Goal: Task Accomplishment & Management: Manage account settings

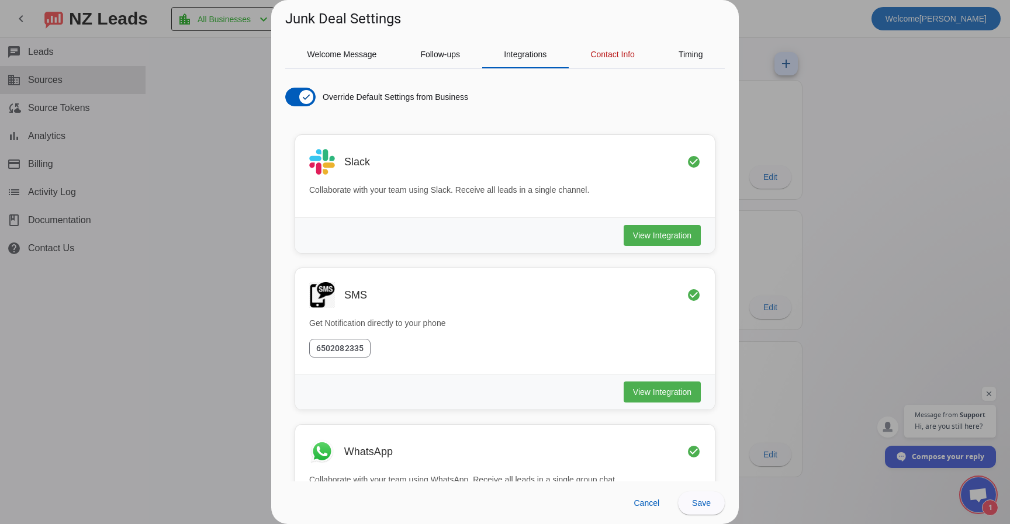
scroll to position [734, 0]
click at [974, 165] on div at bounding box center [505, 262] width 1010 height 524
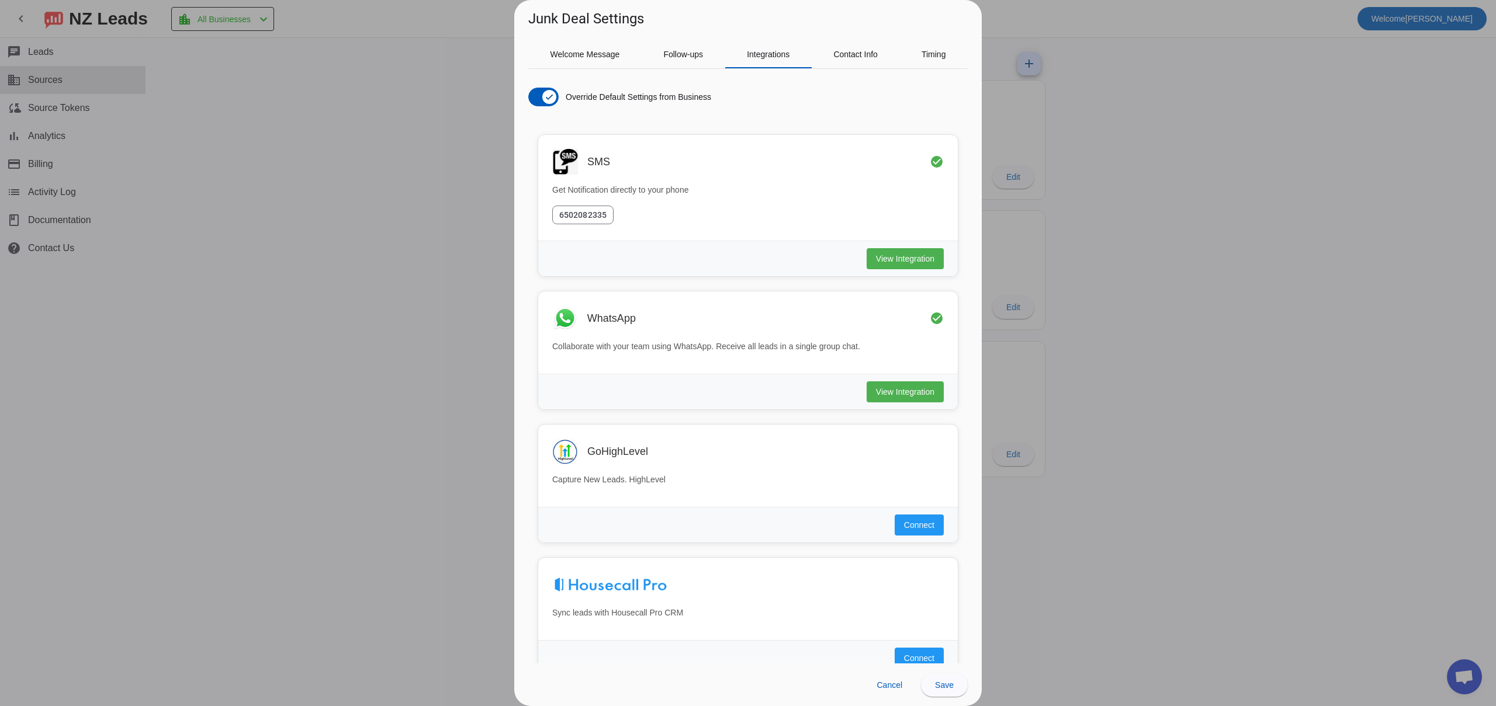
scroll to position [800, 0]
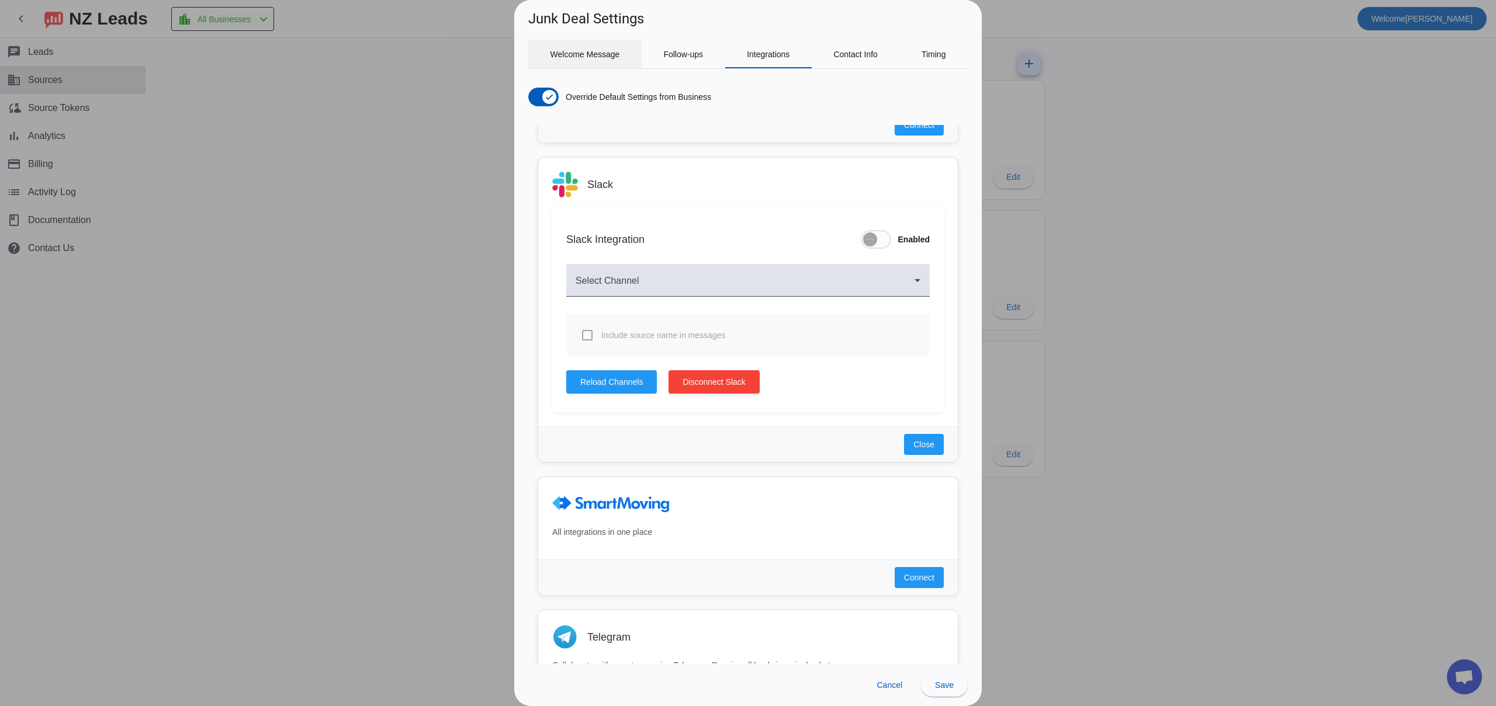
click at [598, 50] on span "Welcome Message" at bounding box center [585, 54] width 70 height 8
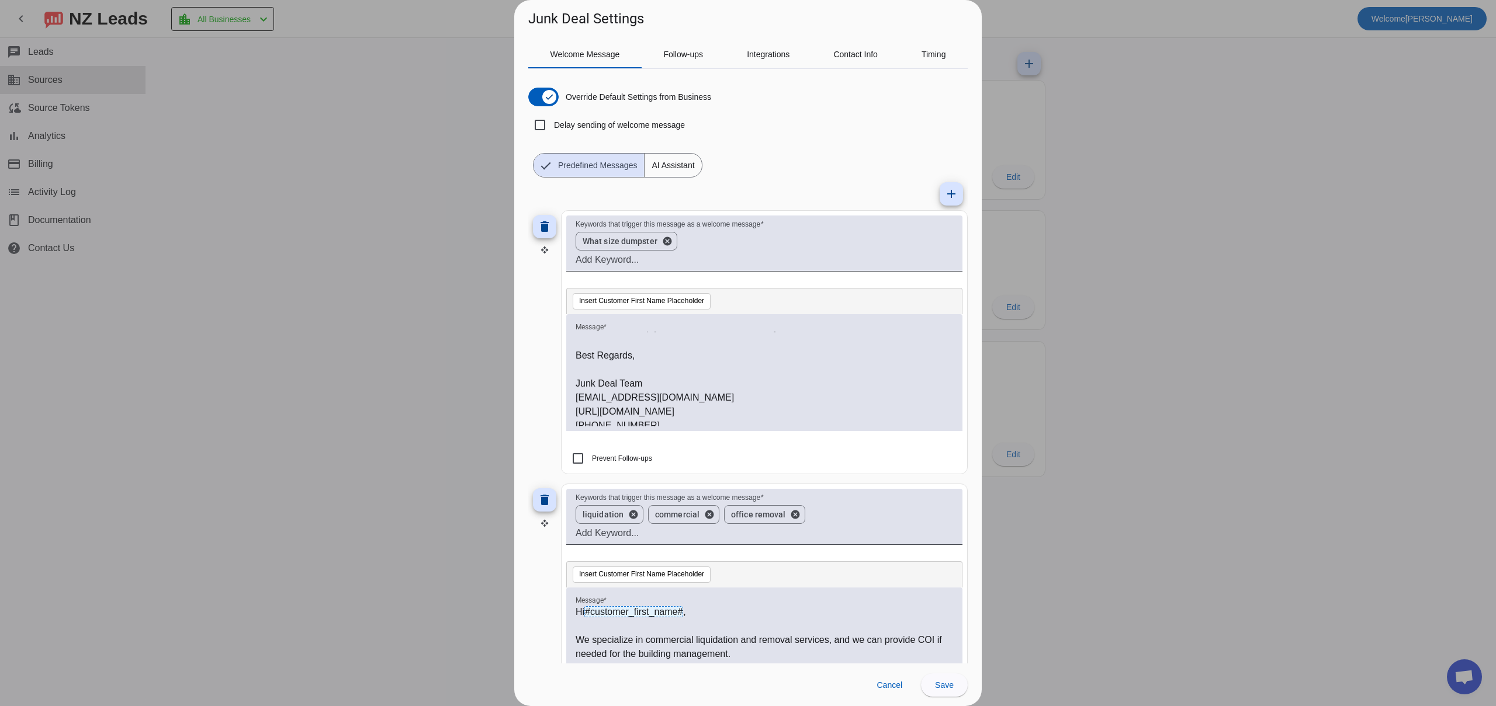
scroll to position [326, 0]
click at [657, 377] on p "Junk Deal Team" at bounding box center [764, 377] width 377 height 14
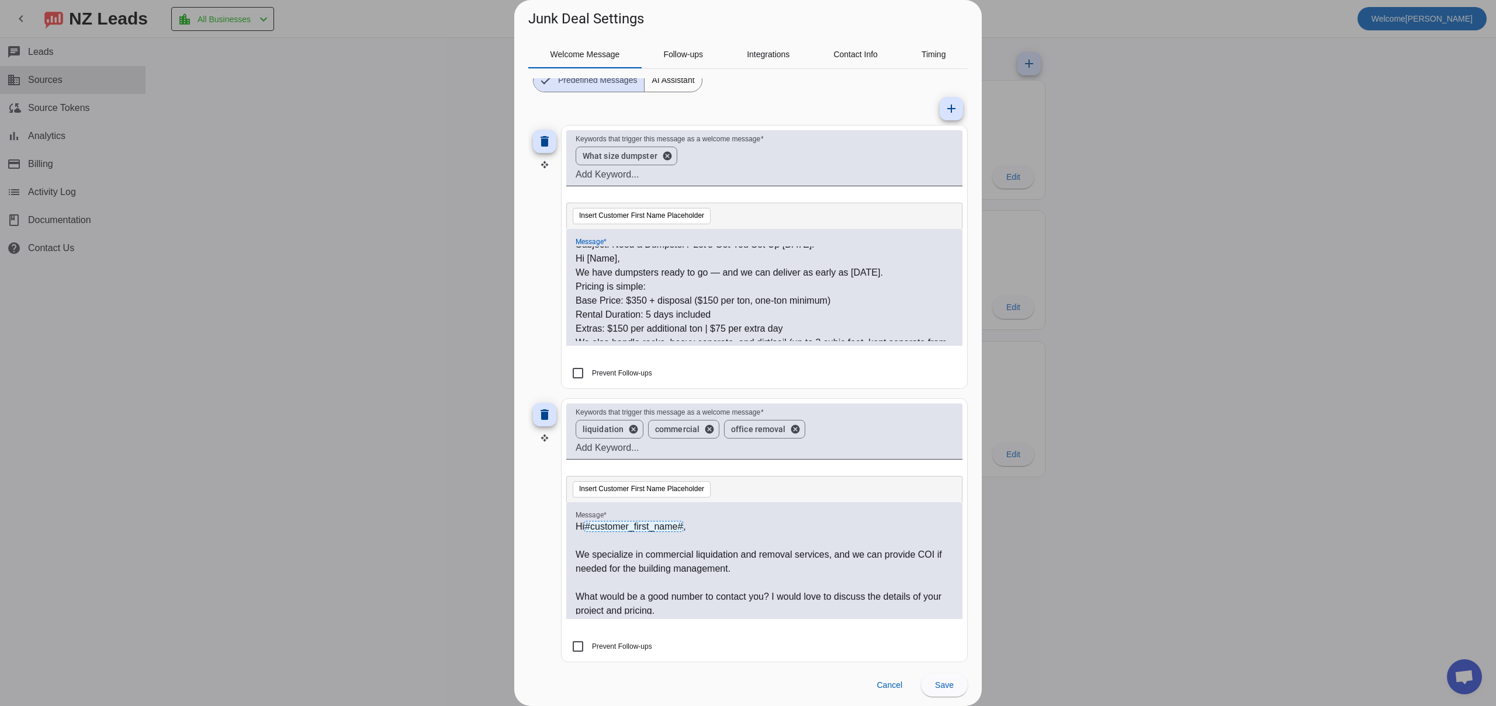
scroll to position [0, 0]
click at [789, 270] on p "Subject: Need a Dumpster? Let’s Get You Set Up Today." at bounding box center [764, 268] width 377 height 14
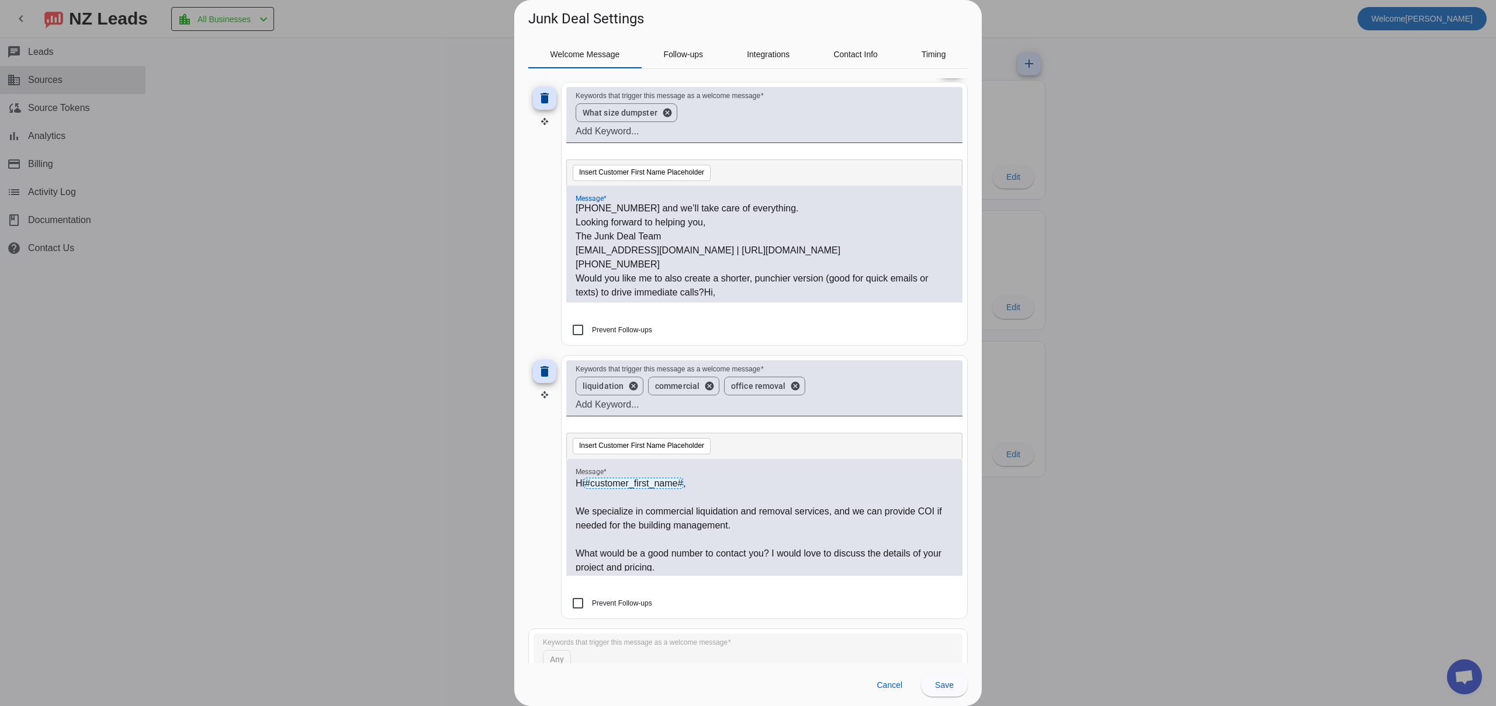
scroll to position [132, 0]
click at [886, 687] on span "Cancel" at bounding box center [889, 685] width 26 height 9
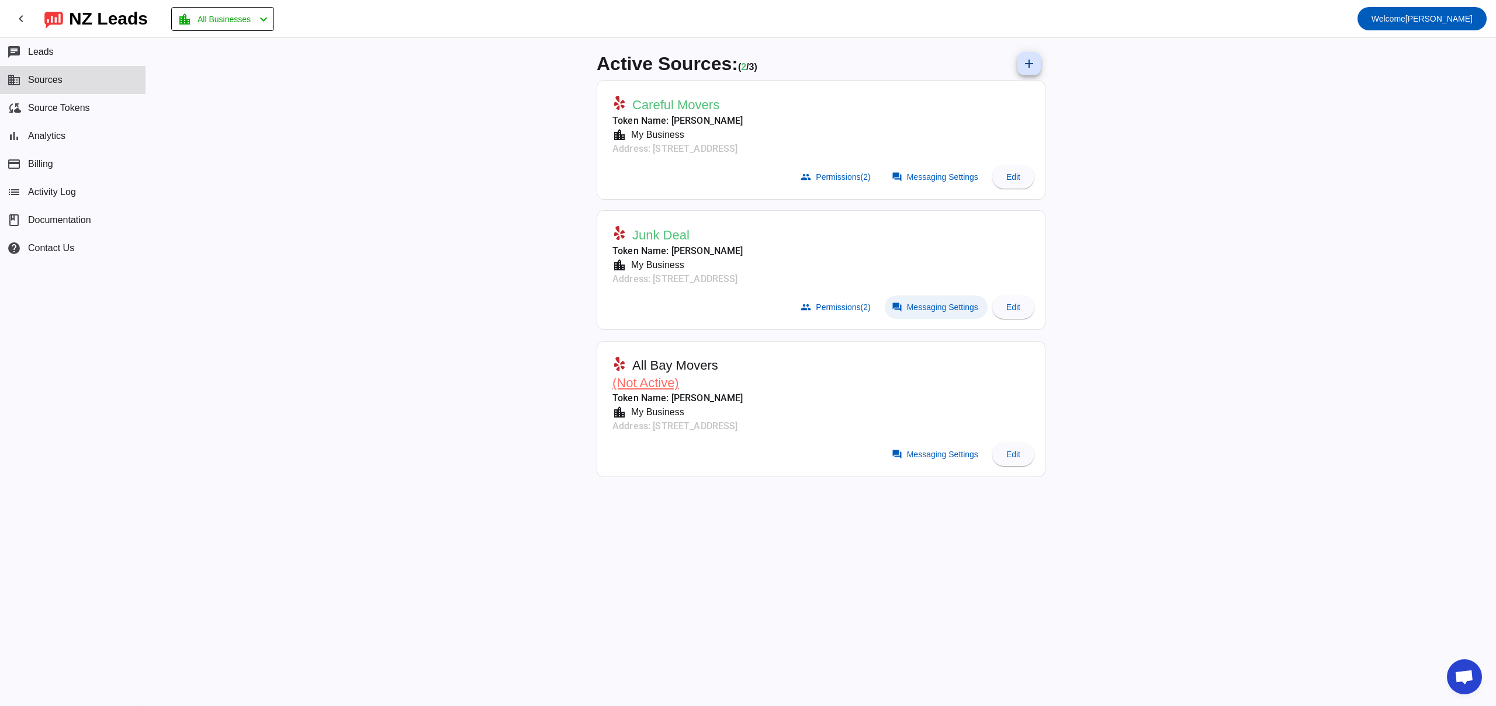
click at [918, 307] on span "Messaging Settings" at bounding box center [942, 307] width 71 height 9
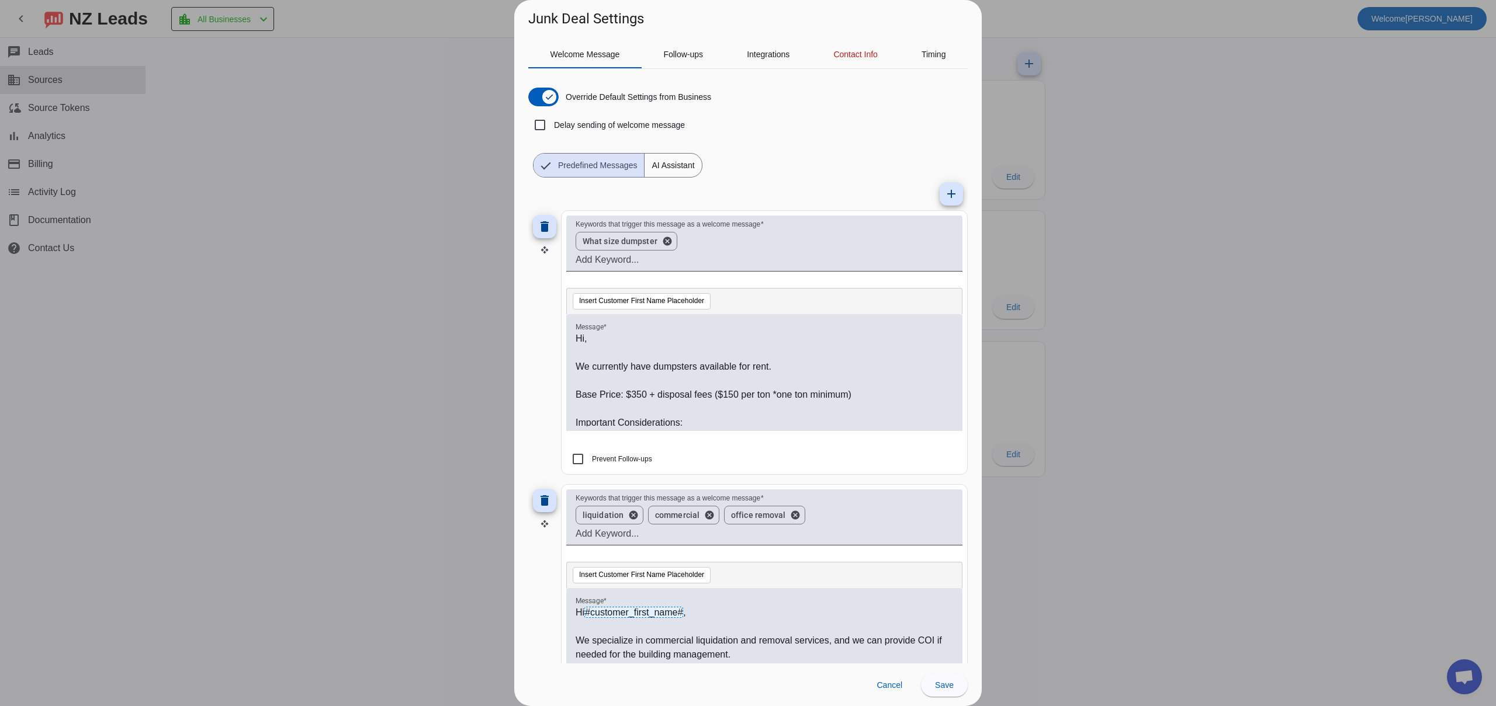
scroll to position [2, 0]
click at [676, 396] on p "Base Price: $350 + disposal fees ($150 per ton *one ton minimum)" at bounding box center [764, 393] width 377 height 14
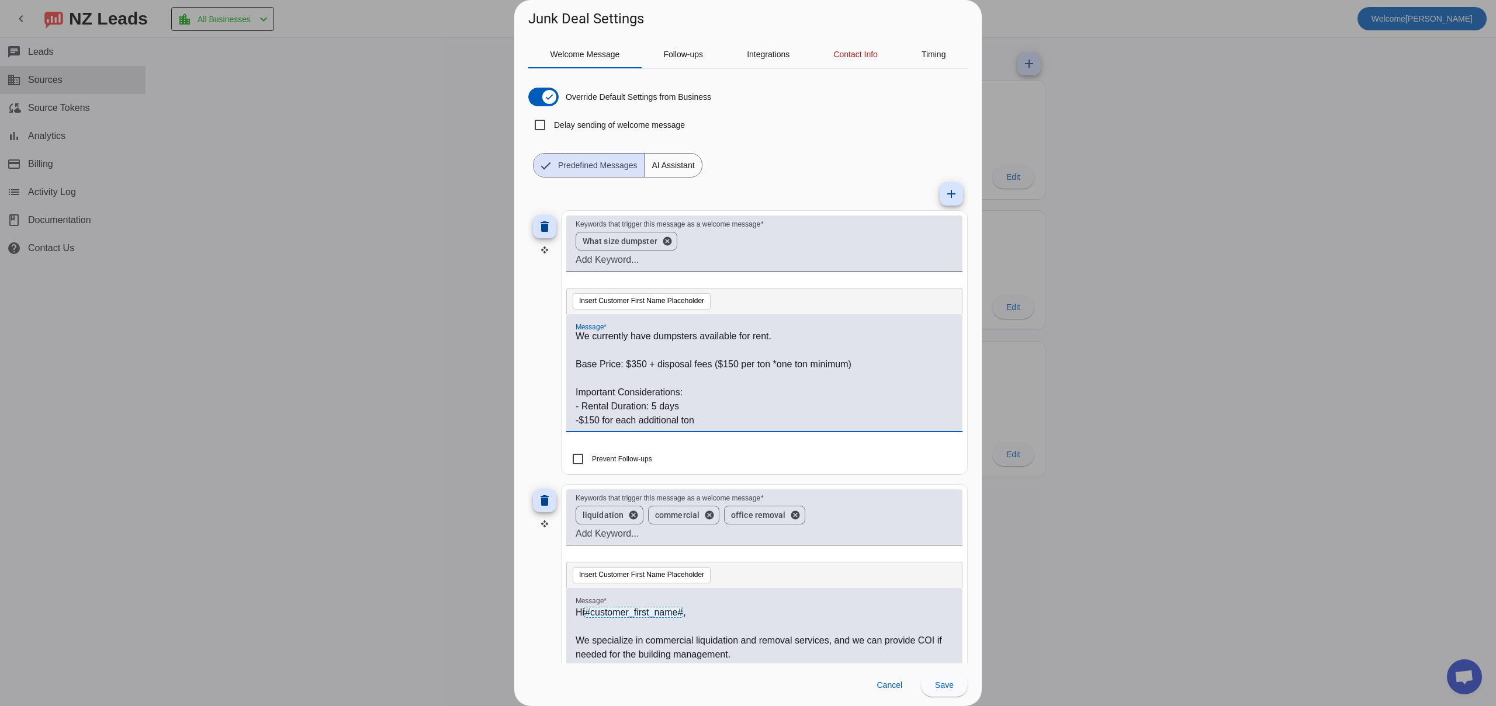
scroll to position [0, 0]
click at [655, 357] on p at bounding box center [764, 353] width 377 height 14
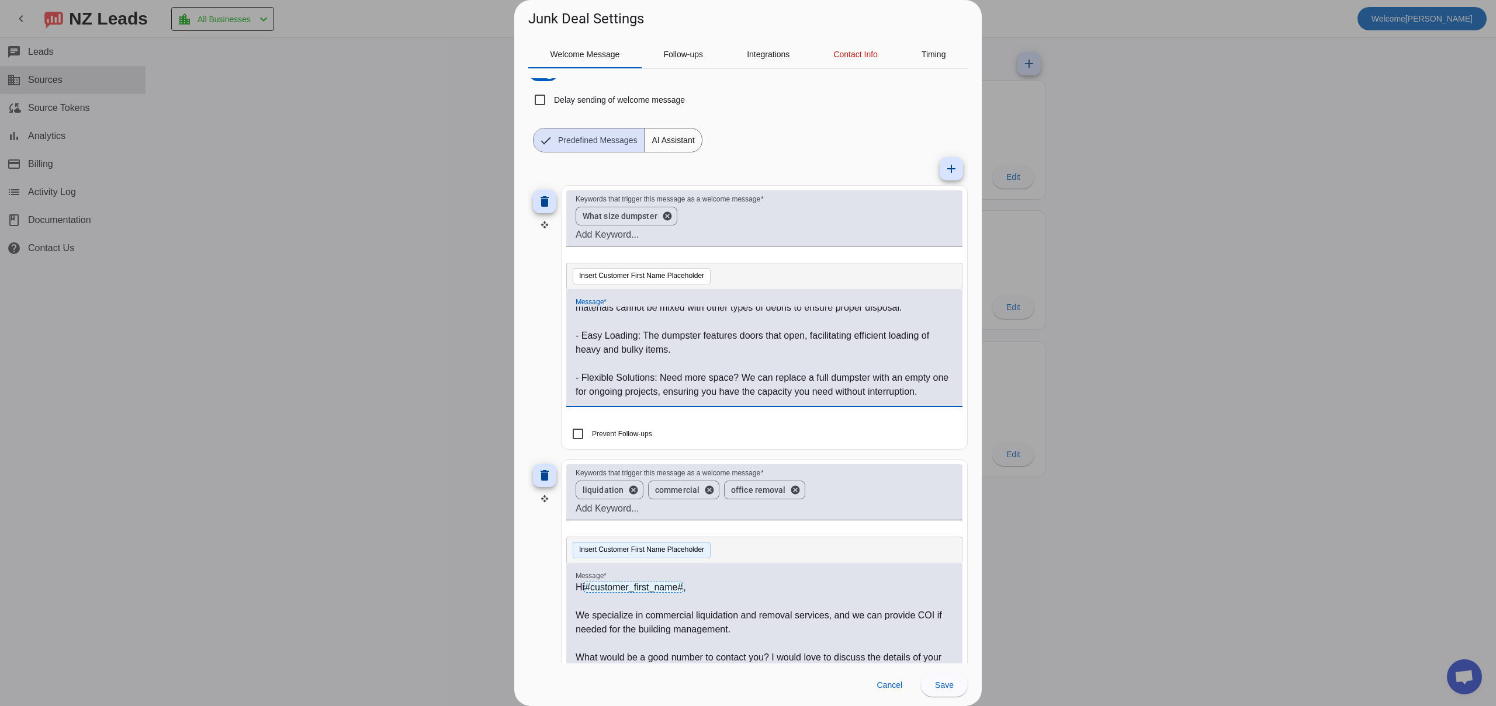
scroll to position [44, 0]
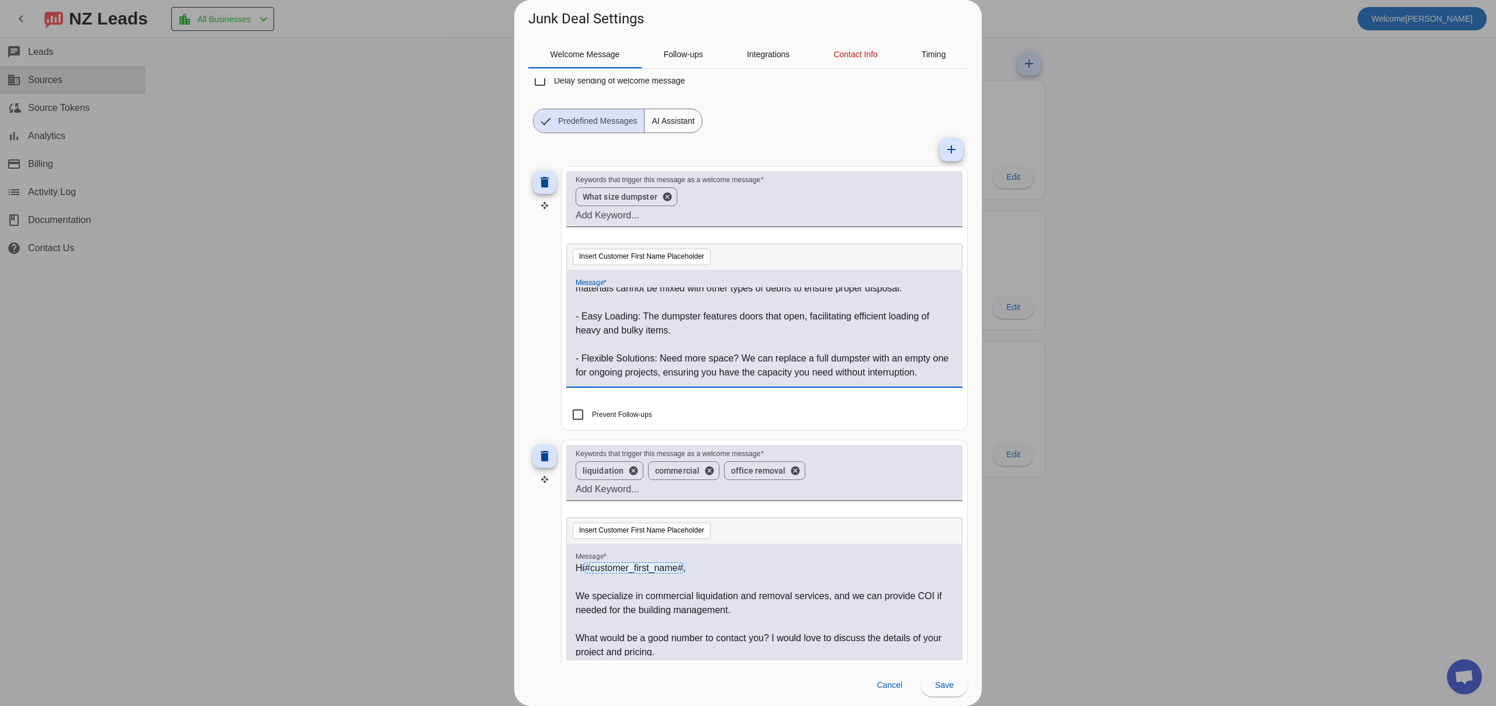
click at [701, 593] on p "We specialize in commercial liquidation and removal services, and we can provid…" at bounding box center [764, 604] width 377 height 28
drag, startPoint x: 671, startPoint y: 589, endPoint x: 485, endPoint y: 563, distance: 188.2
click at [485, 563] on div "Junk Deal Settings Welcome Message Follow-ups Integrations Contact Info Timing …" at bounding box center [748, 353] width 1496 height 706
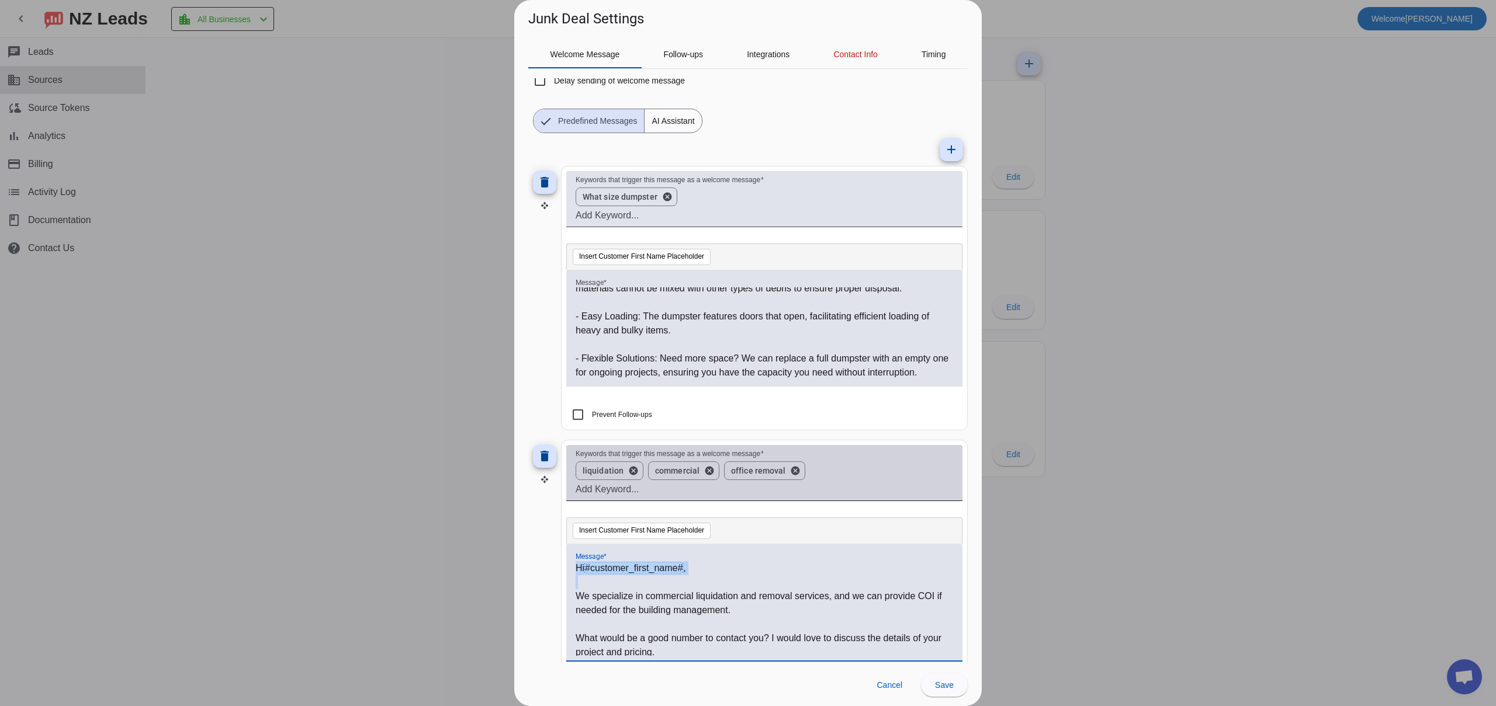
copy div "Hi #customer_first_name# ,"
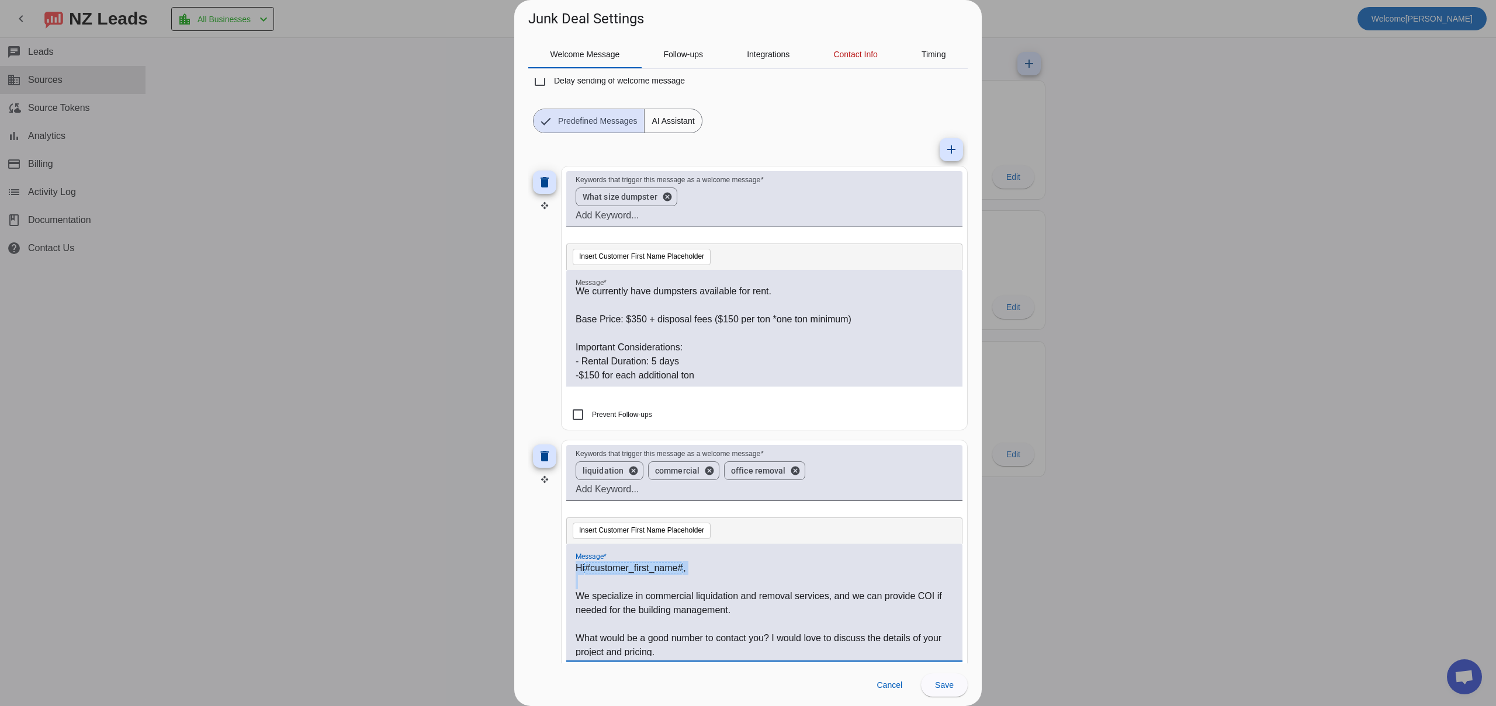
scroll to position [0, 0]
click at [688, 313] on p at bounding box center [764, 309] width 377 height 14
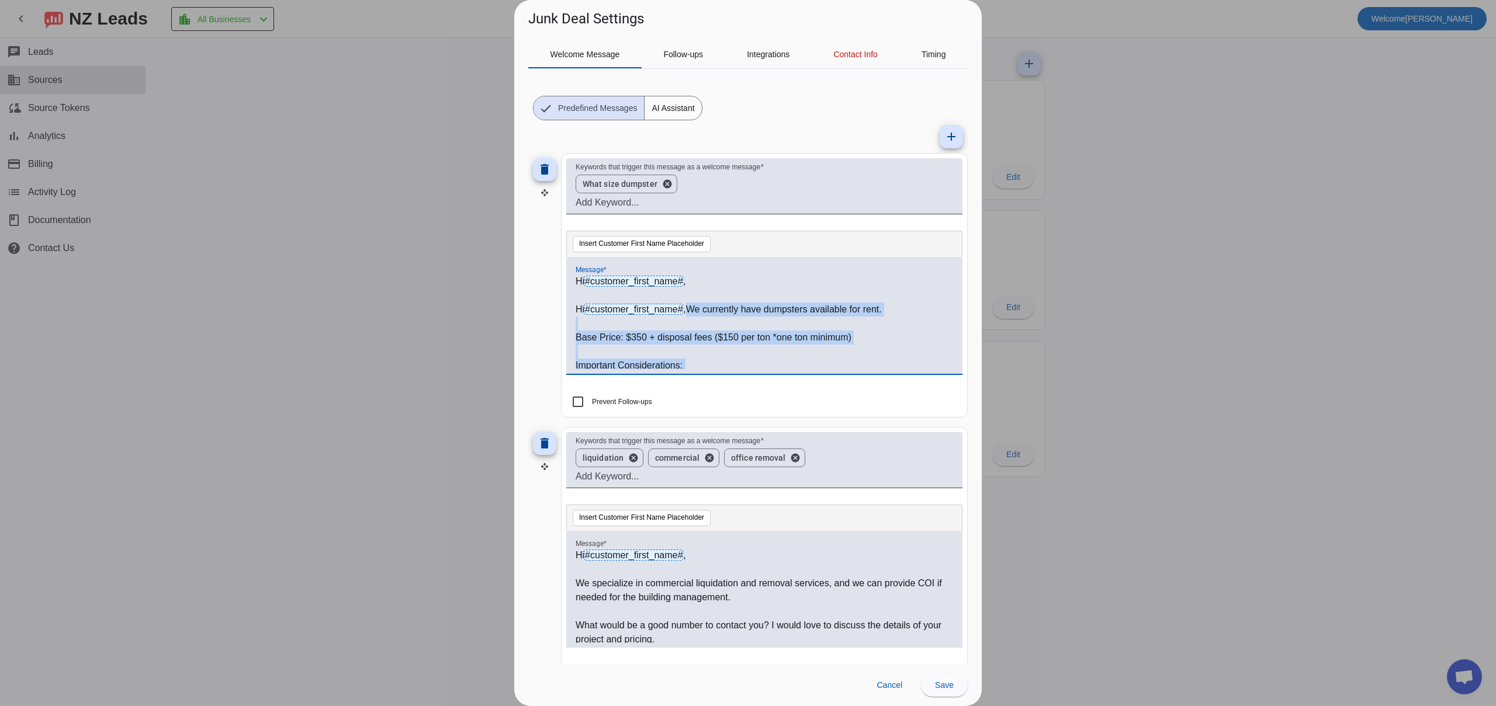
scroll to position [30, 0]
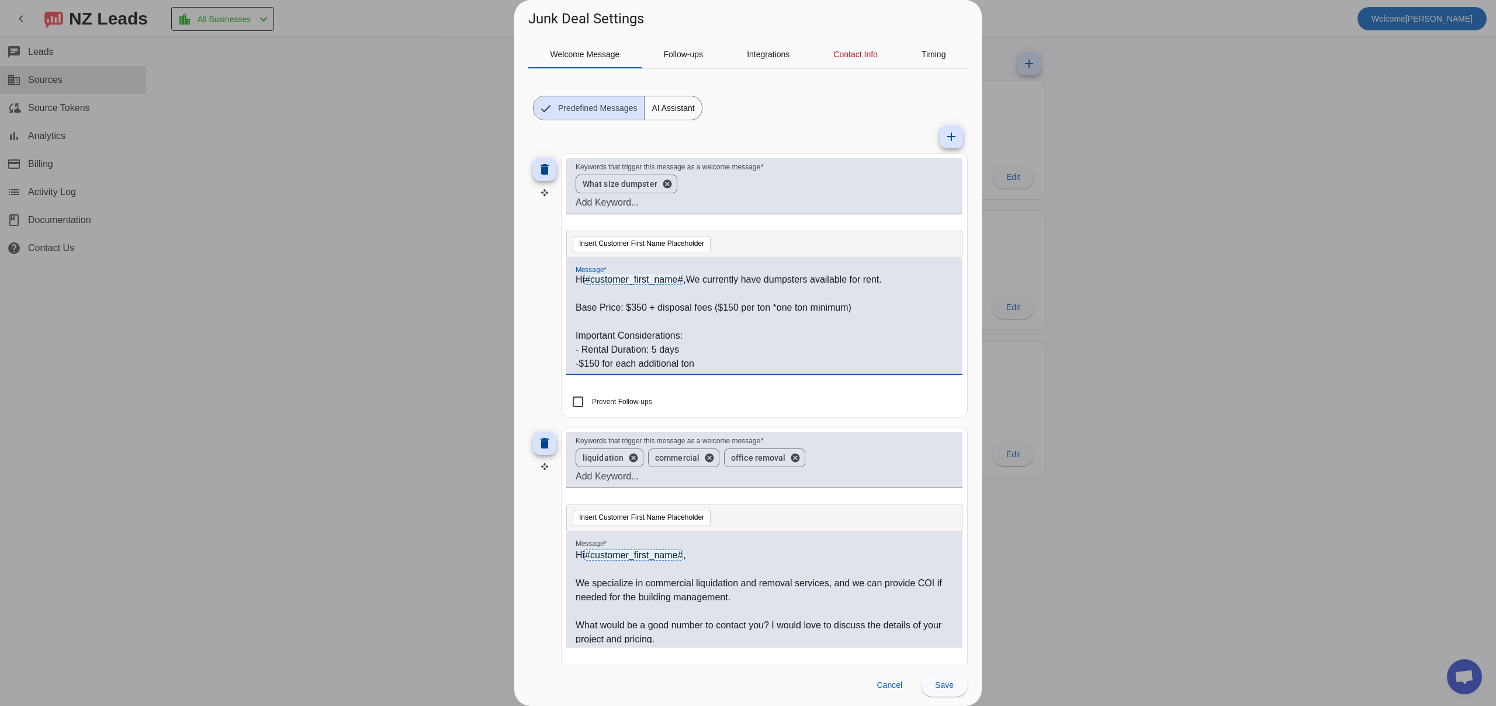
click at [674, 316] on p at bounding box center [764, 322] width 377 height 14
drag, startPoint x: 691, startPoint y: 277, endPoint x: 737, endPoint y: 302, distance: 52.3
click at [737, 302] on div "Hi #customer_first_name# , Hi #customer_first_name# ,We currently have dumpster…" at bounding box center [764, 322] width 377 height 95
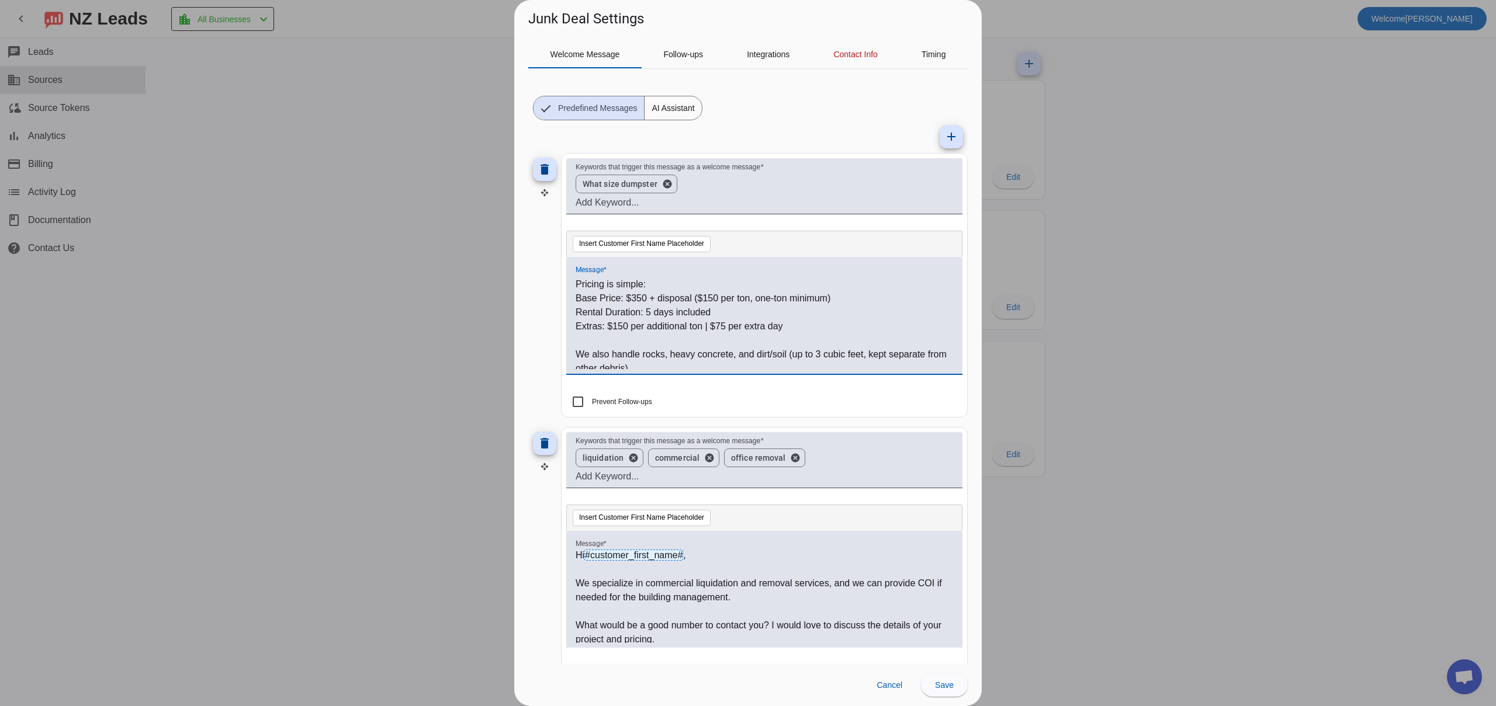
scroll to position [47, 0]
click at [940, 684] on span "Save" at bounding box center [944, 685] width 19 height 9
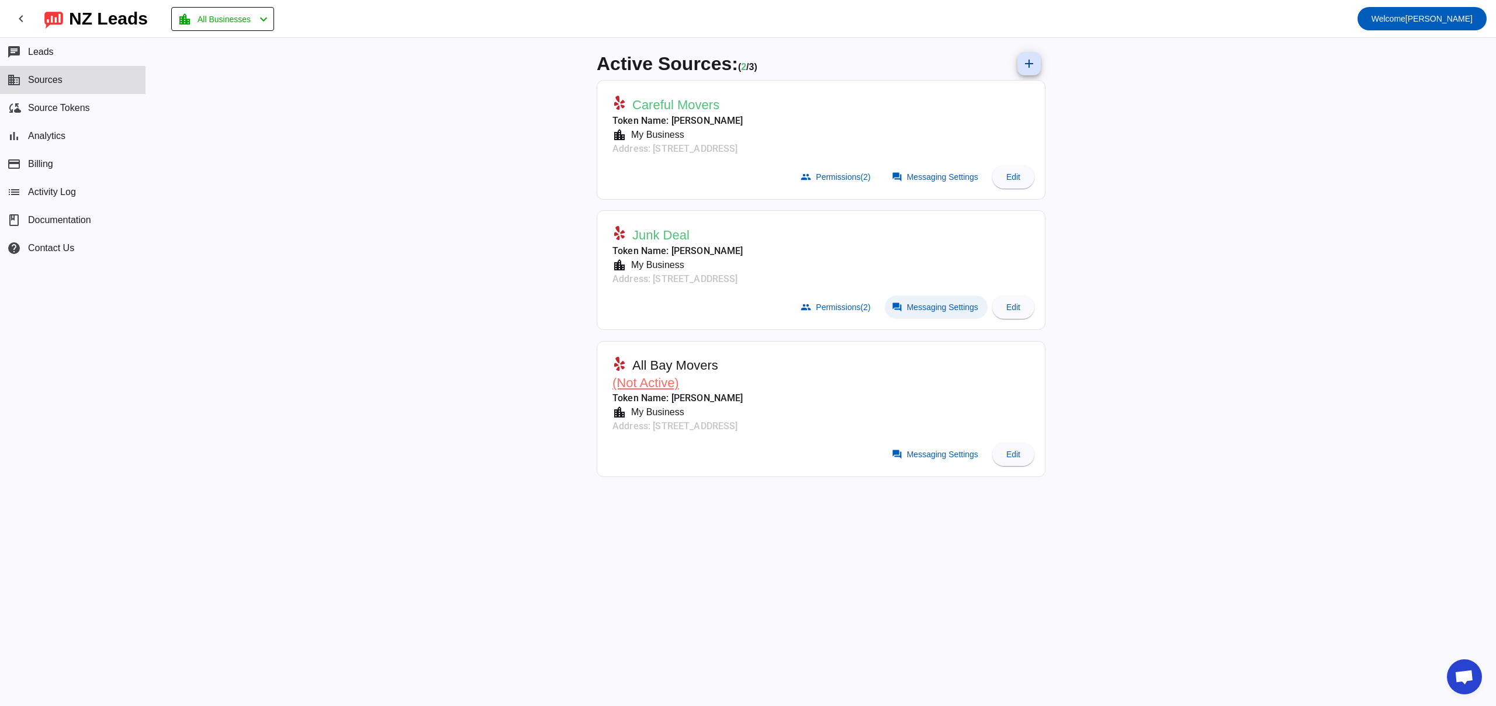
click at [932, 308] on span "Messaging Settings" at bounding box center [942, 307] width 71 height 9
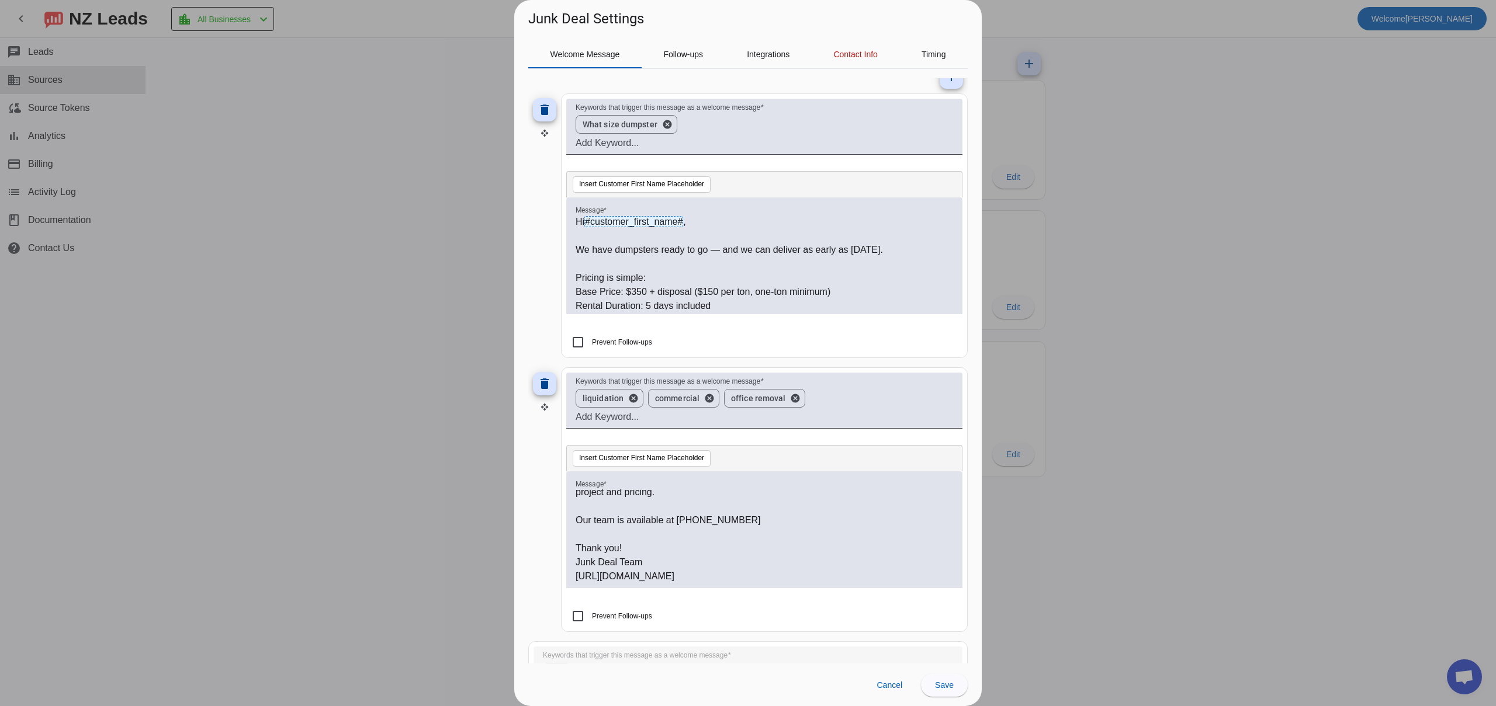
scroll to position [0, 0]
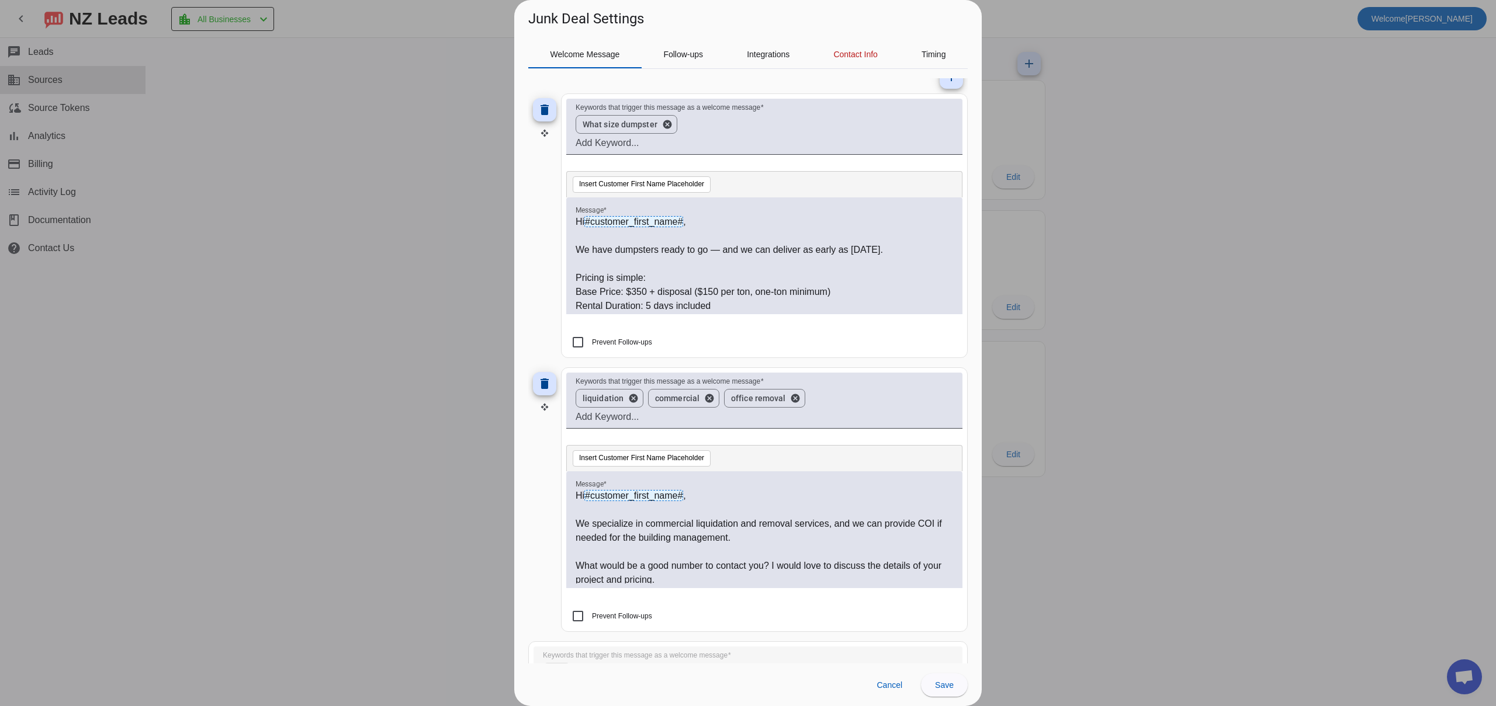
click at [456, 362] on div at bounding box center [748, 353] width 1496 height 706
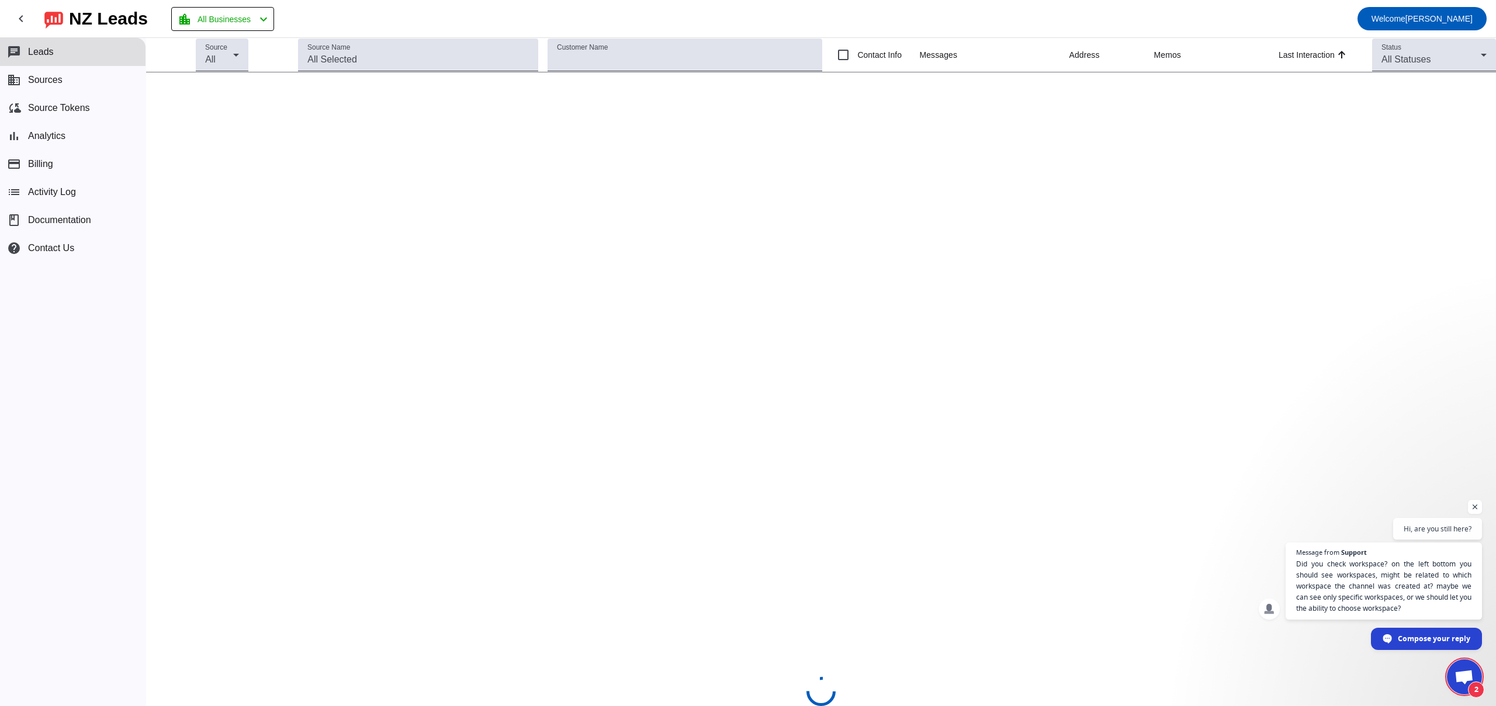
scroll to position [734, 0]
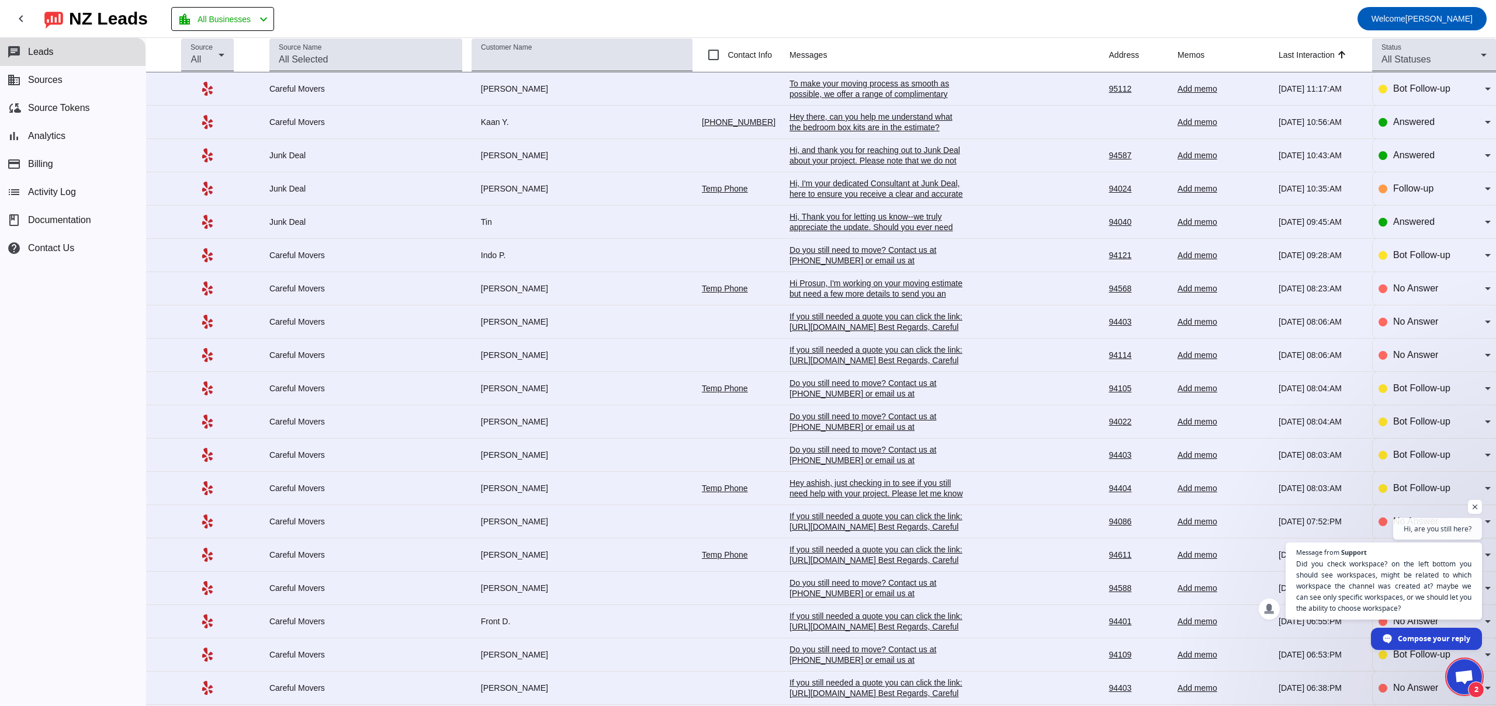
click at [1467, 680] on span "Open chat" at bounding box center [1463, 678] width 19 height 16
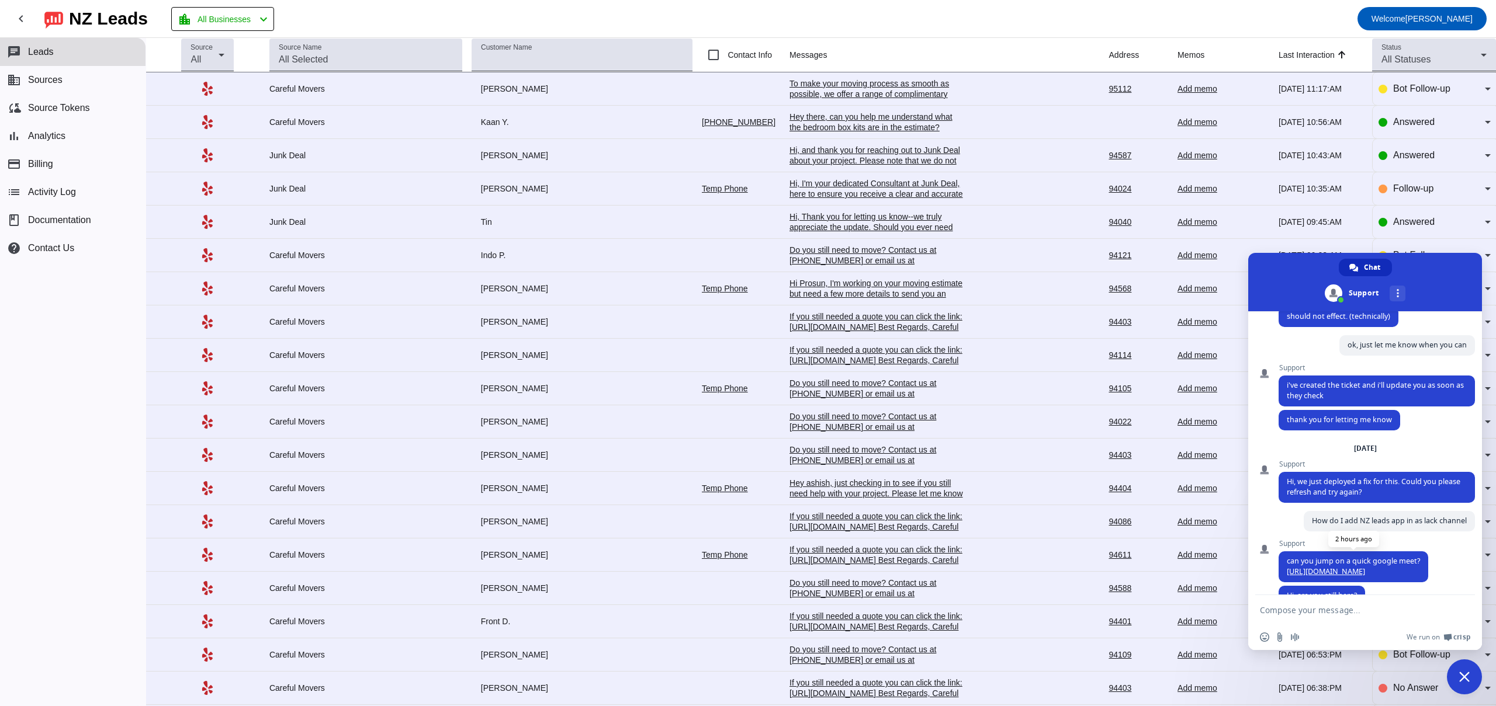
scroll to position [840, 0]
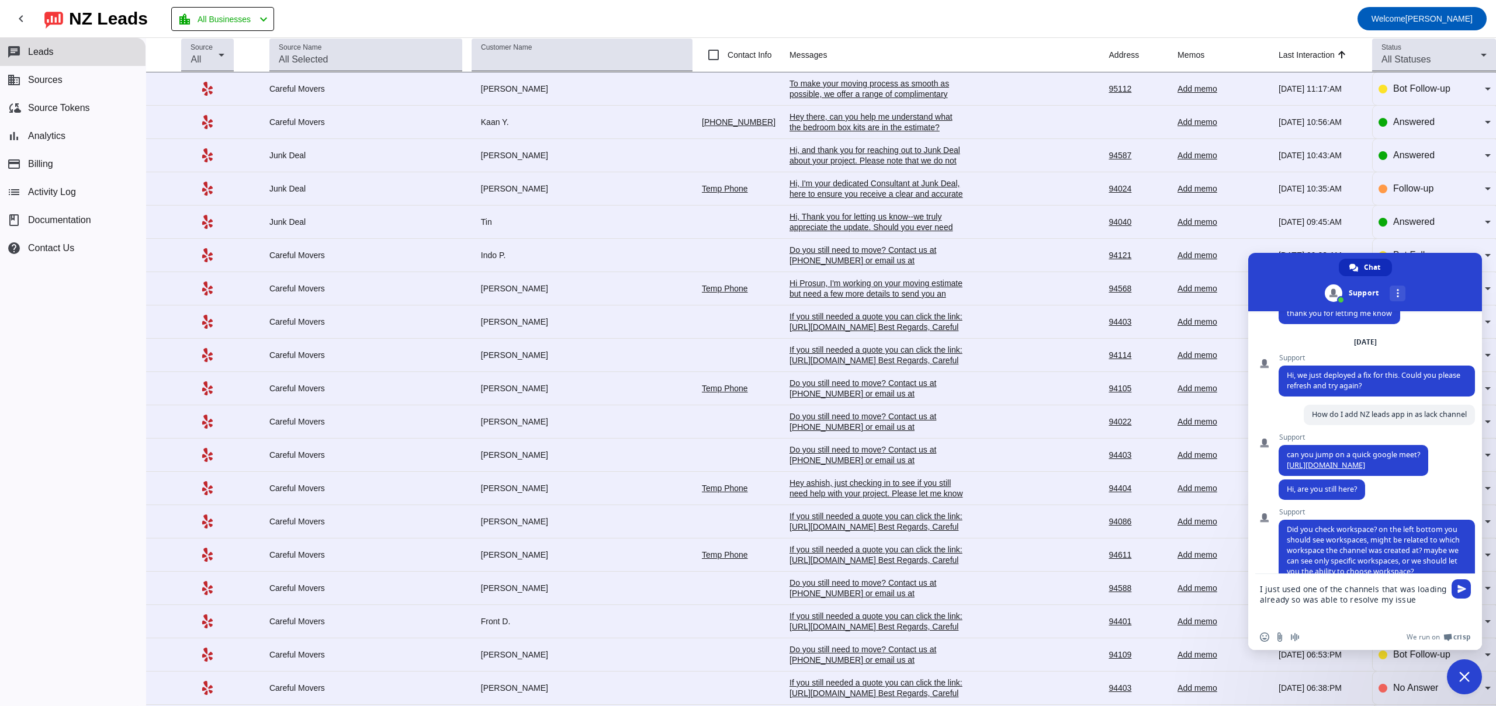
type textarea "I just used one of the channels that was loading already so was able to resolve…"
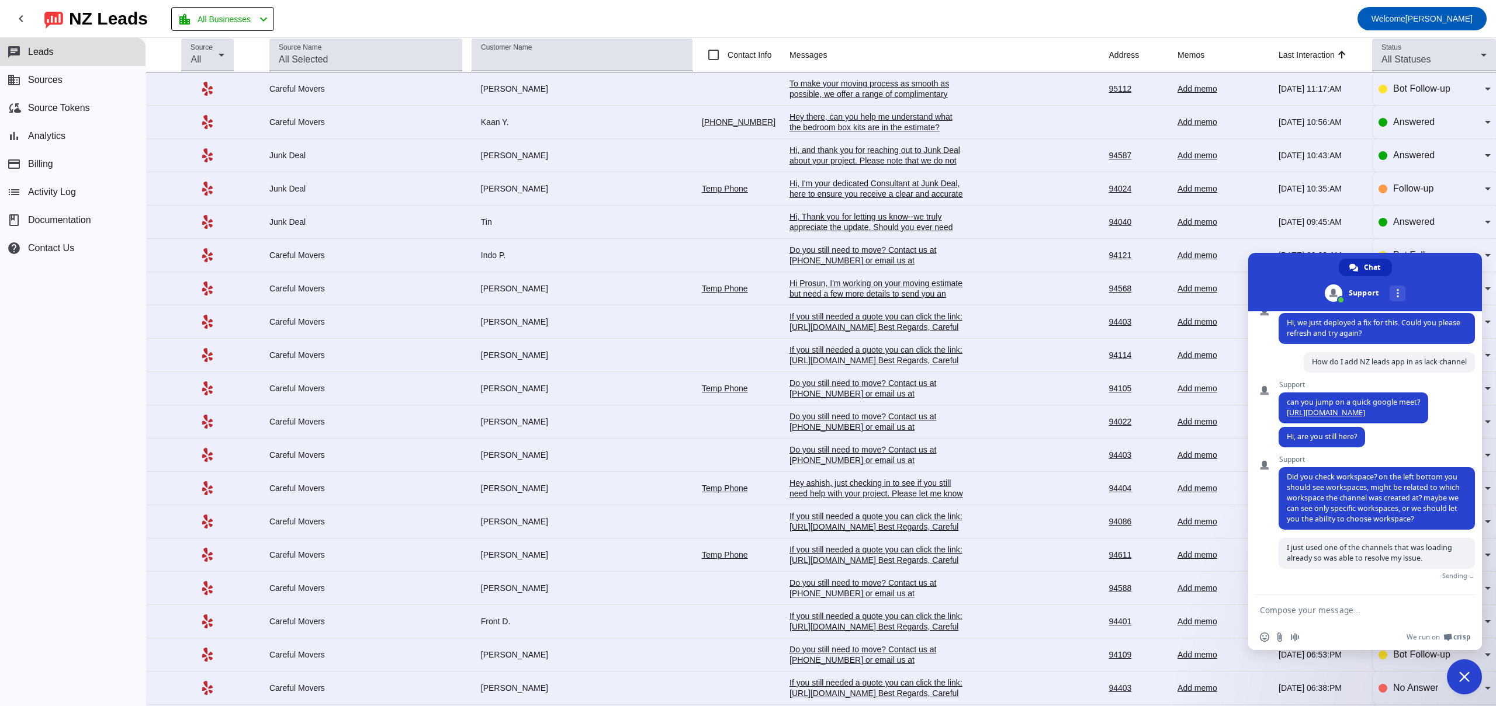
scroll to position [879, 0]
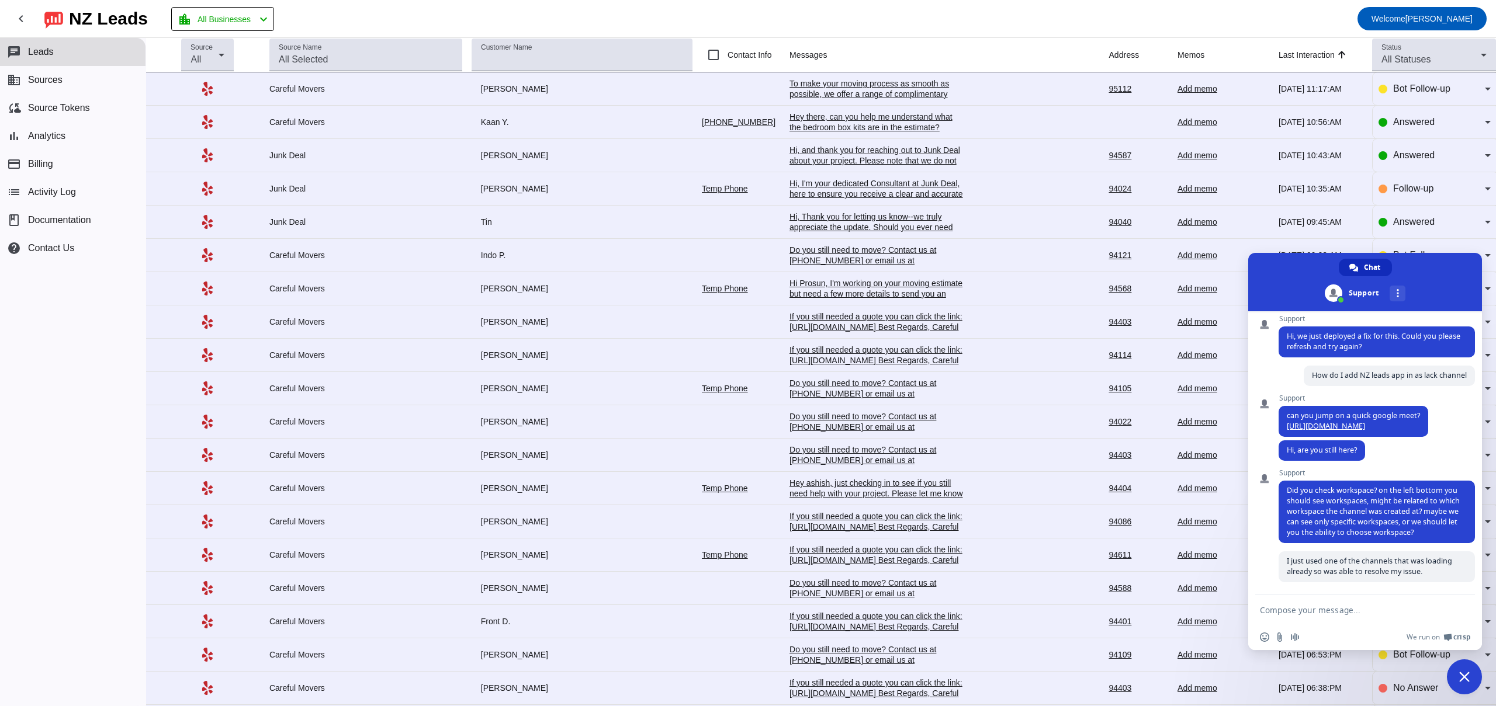
click at [1464, 660] on span "Close chat" at bounding box center [1464, 677] width 35 height 35
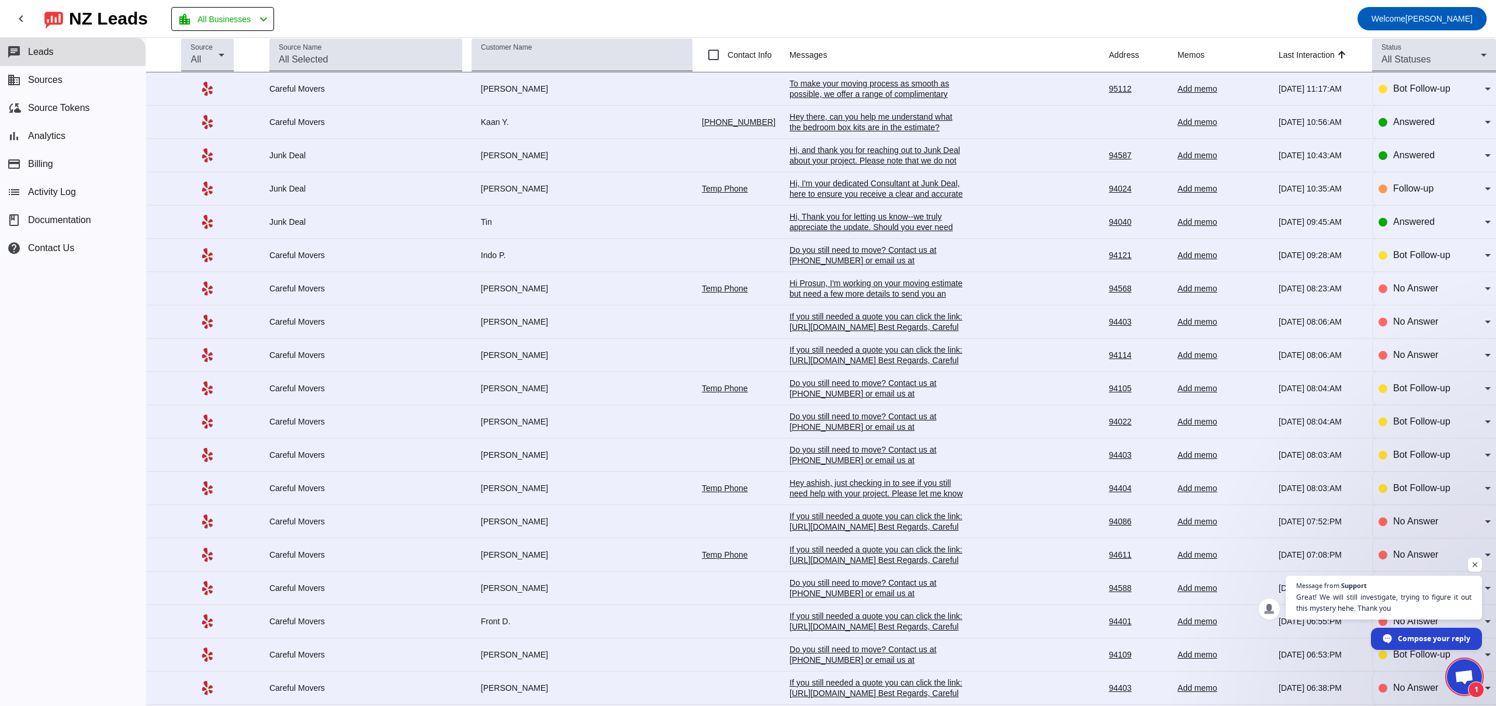
scroll to position [893, 0]
